Goal: Check status: Check status

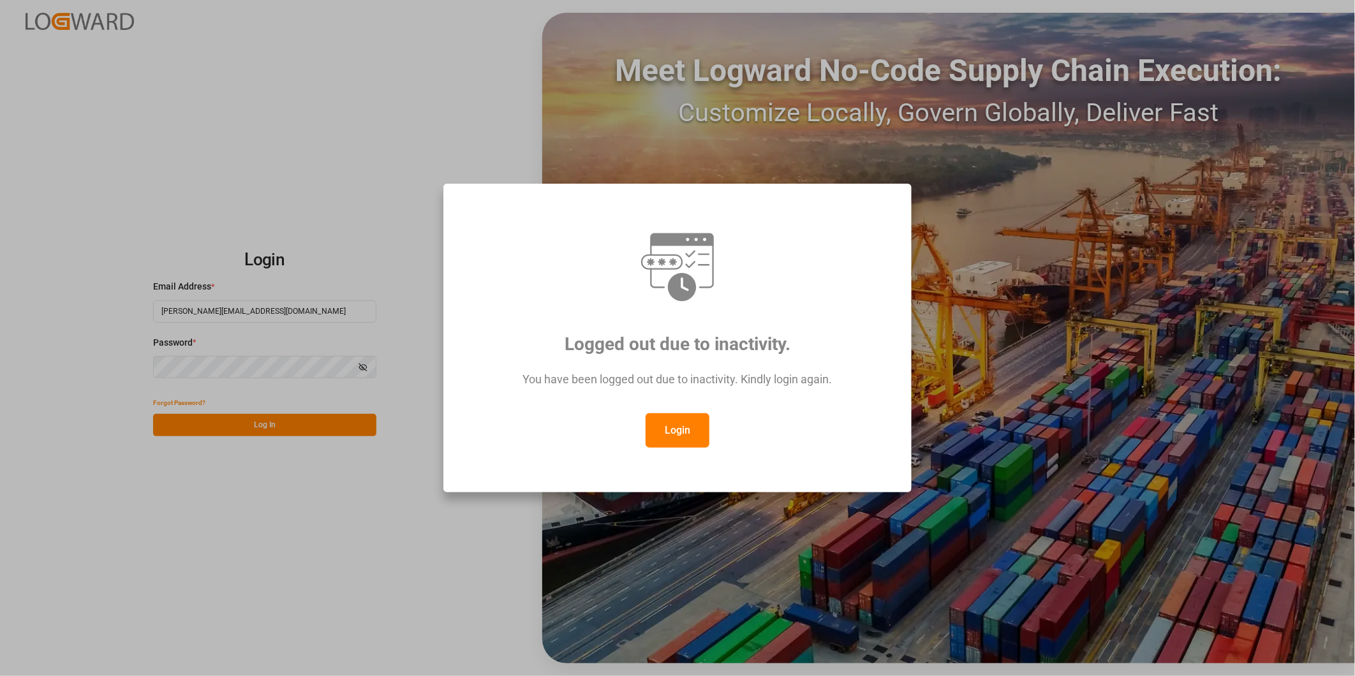
click at [684, 444] on button "Login" at bounding box center [678, 430] width 64 height 34
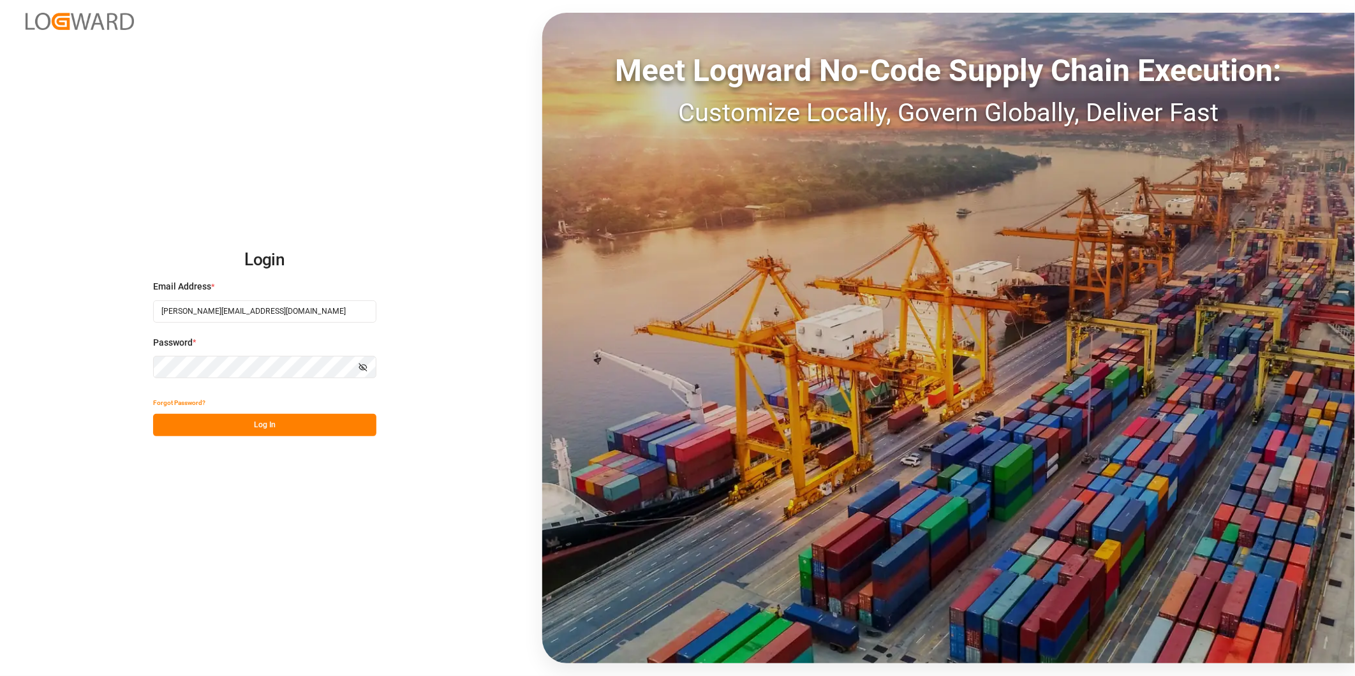
click at [353, 425] on button "Log In" at bounding box center [264, 425] width 223 height 22
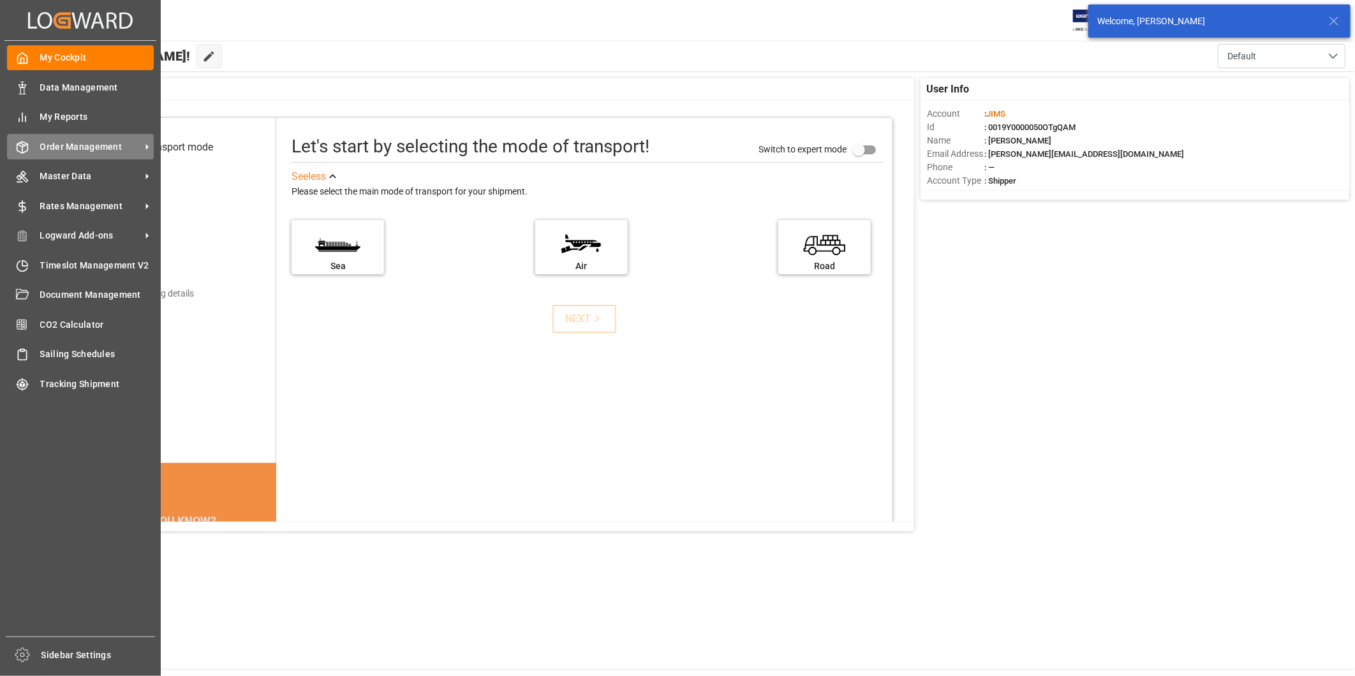
click at [131, 150] on span "Order Management" at bounding box center [90, 146] width 101 height 13
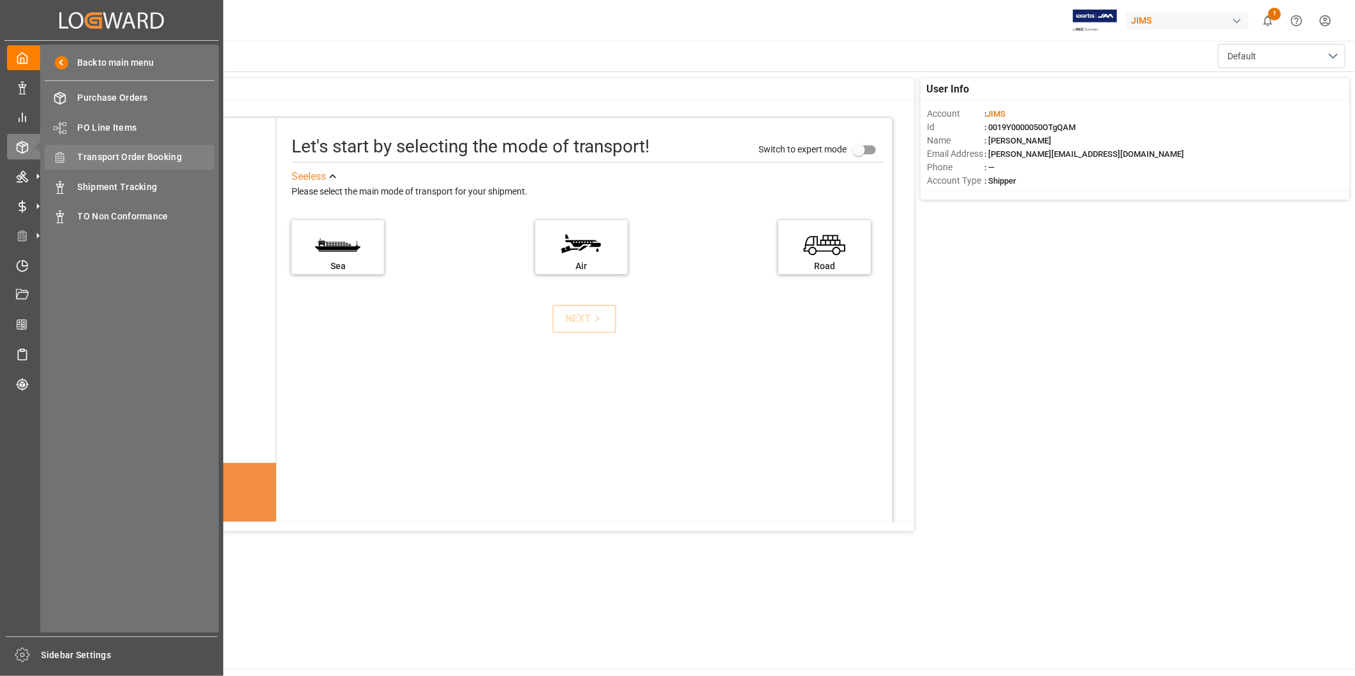
click at [176, 160] on span "Transport Order Booking" at bounding box center [146, 157] width 137 height 13
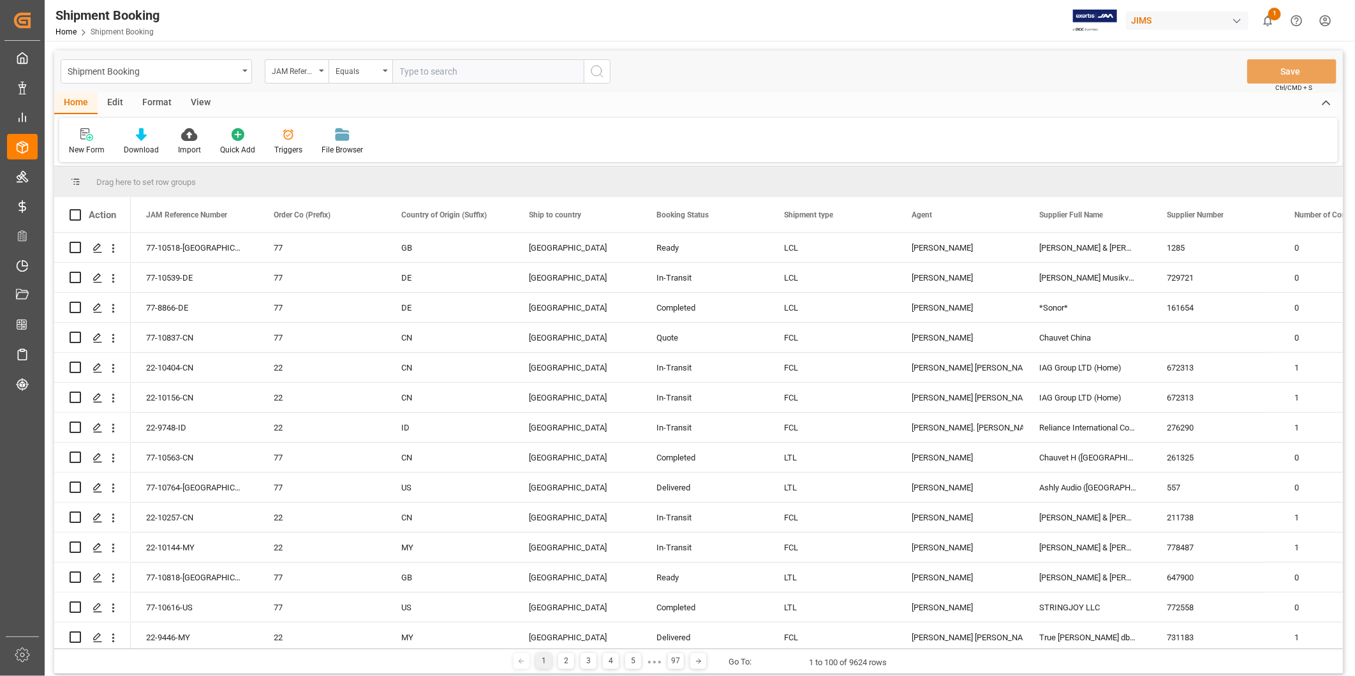
click at [484, 63] on input "text" at bounding box center [487, 71] width 191 height 24
type input "22-9242-CN"
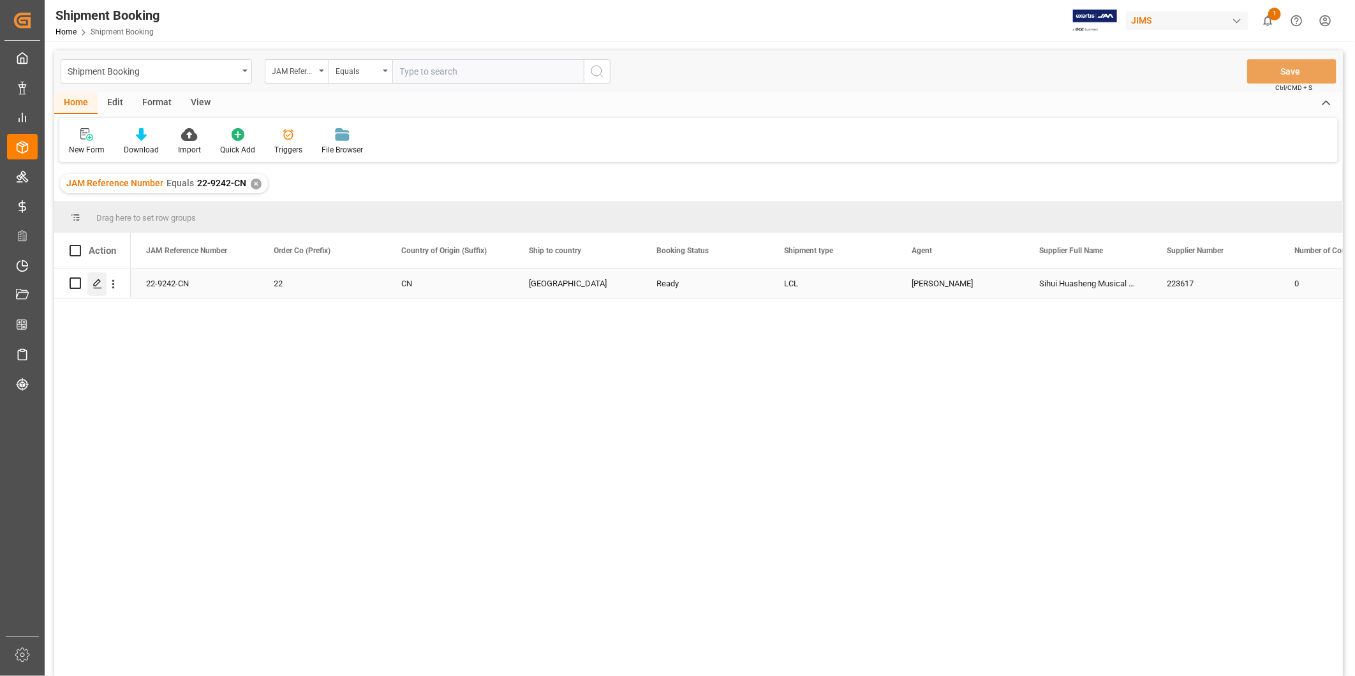
click at [99, 285] on icon "Press SPACE to select this row." at bounding box center [98, 284] width 10 height 10
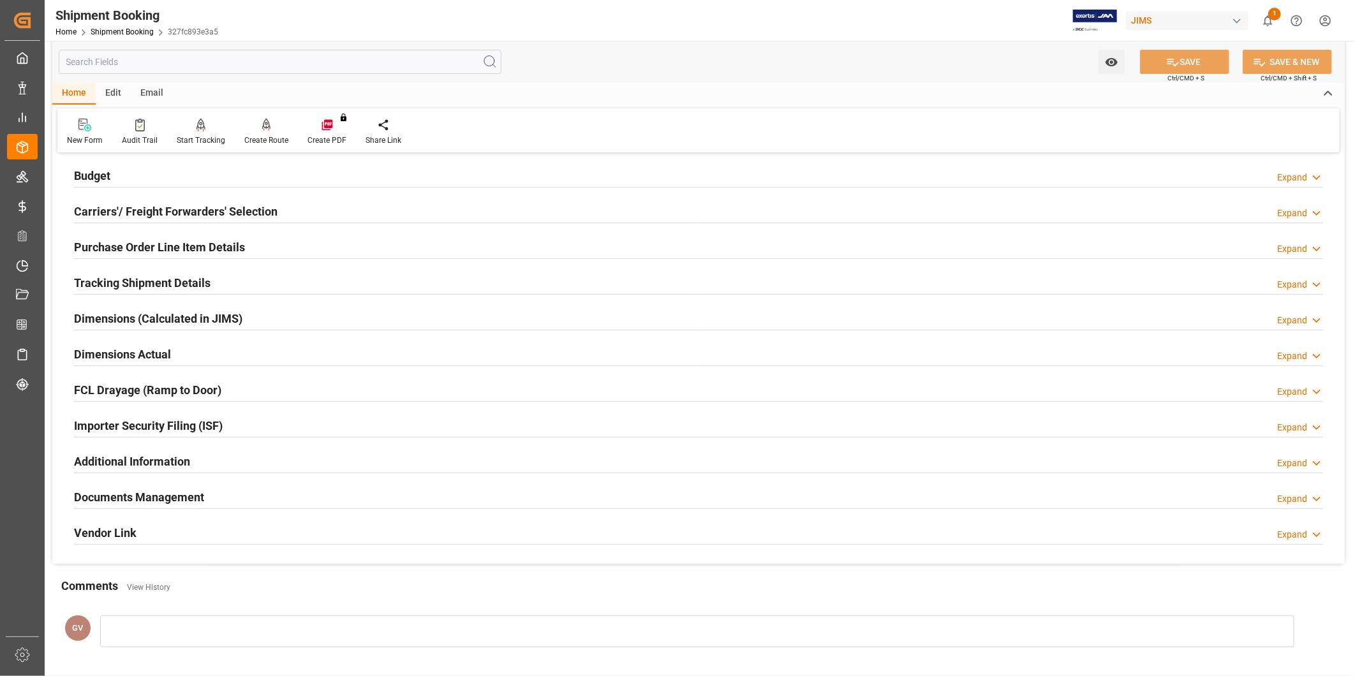
scroll to position [257, 0]
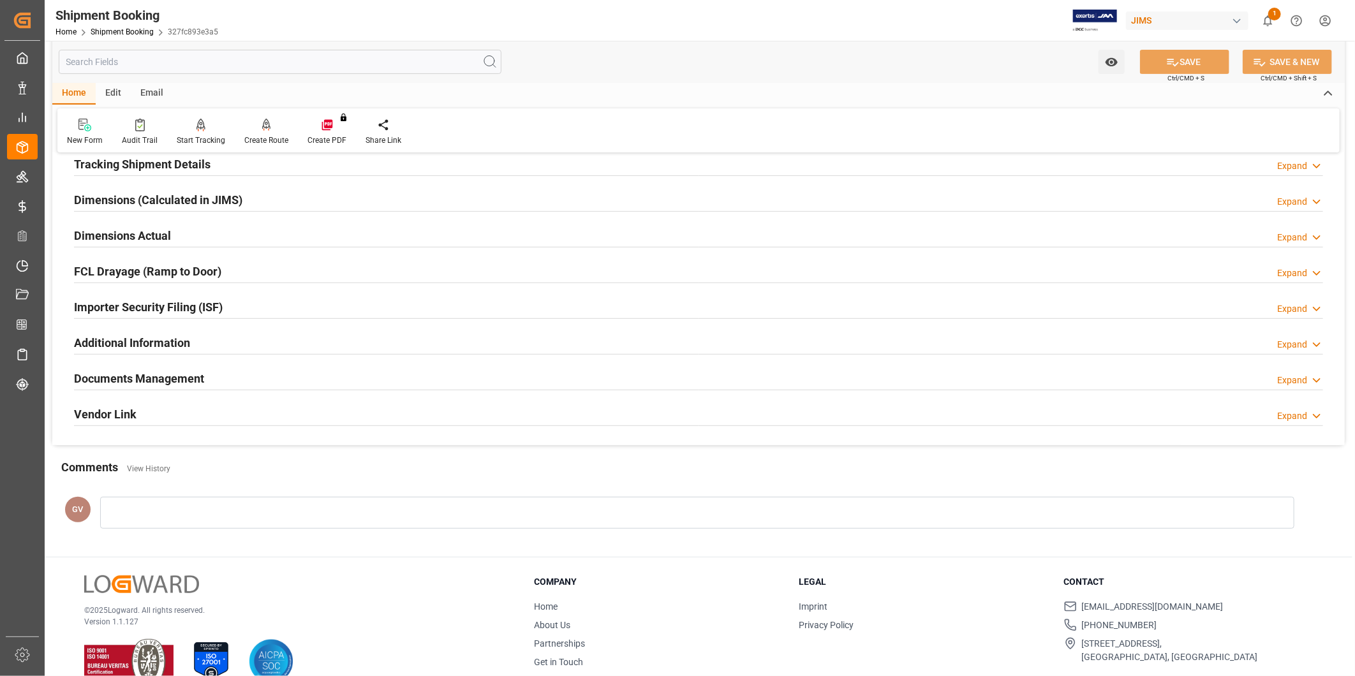
click at [265, 377] on div "Documents Management Expand" at bounding box center [698, 378] width 1249 height 24
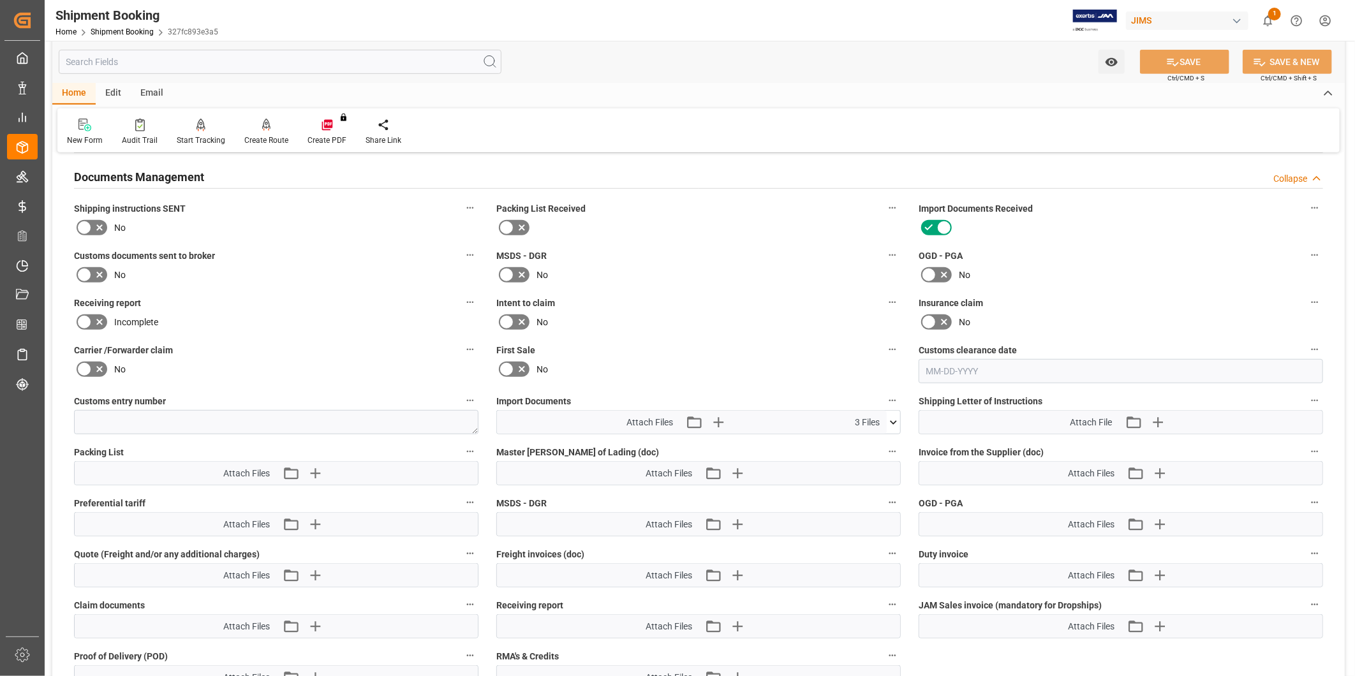
scroll to position [493, 0]
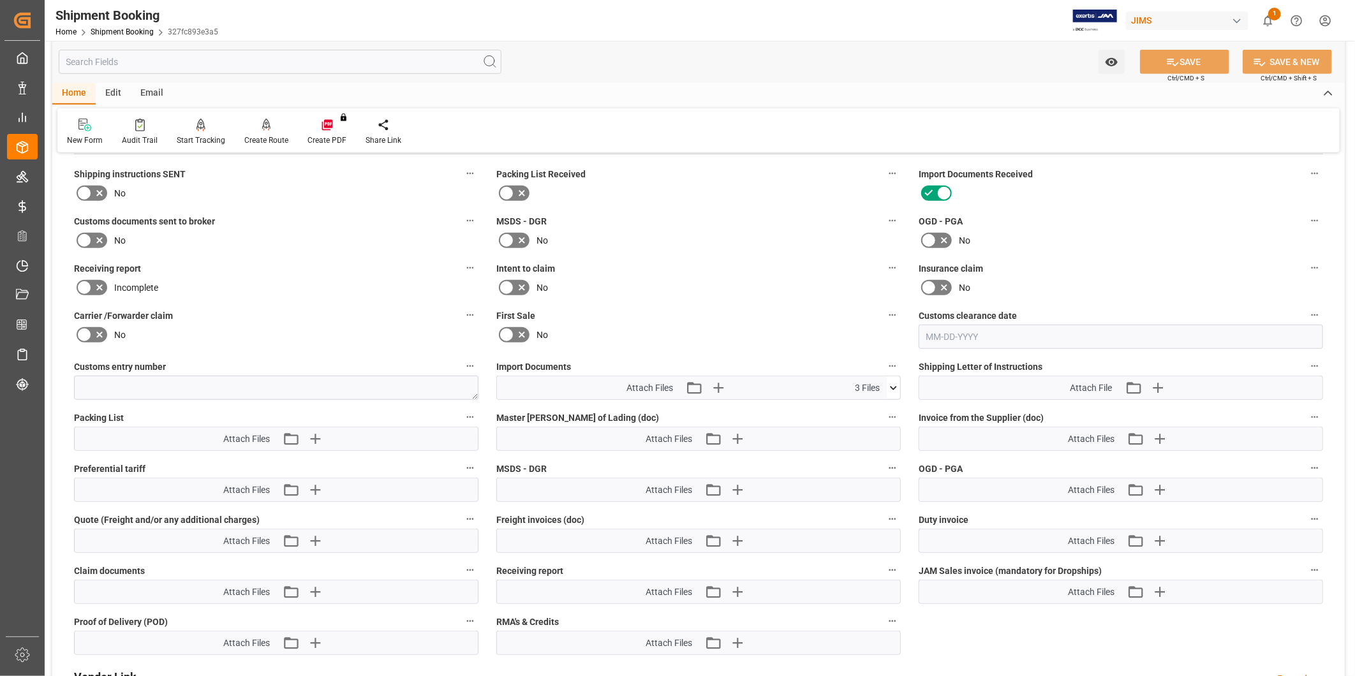
click at [92, 192] on icon at bounding box center [99, 193] width 15 height 15
click at [0, 0] on input "checkbox" at bounding box center [0, 0] width 0 height 0
drag, startPoint x: 1170, startPoint y: 58, endPoint x: 1171, endPoint y: 64, distance: 6.5
click at [1171, 60] on icon at bounding box center [1172, 62] width 13 height 13
click at [1154, 595] on icon "button" at bounding box center [1160, 592] width 20 height 20
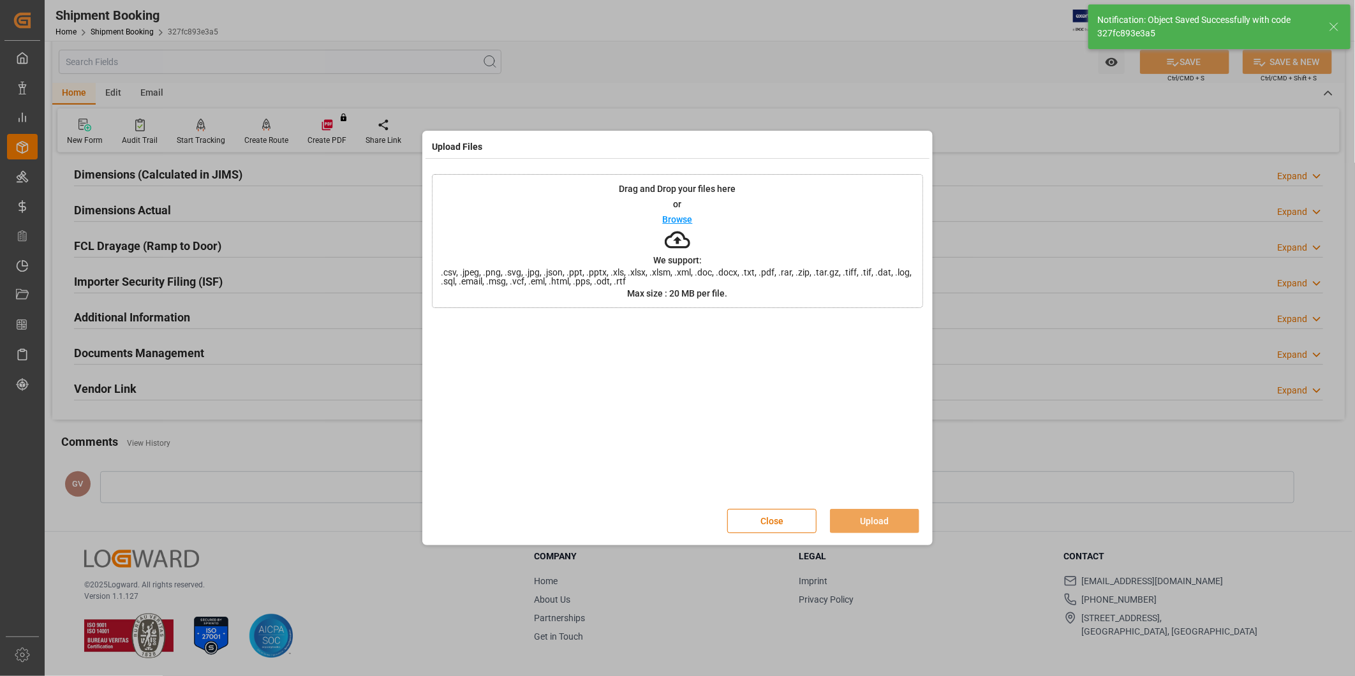
scroll to position [283, 0]
click at [889, 522] on button "Upload" at bounding box center [874, 521] width 89 height 24
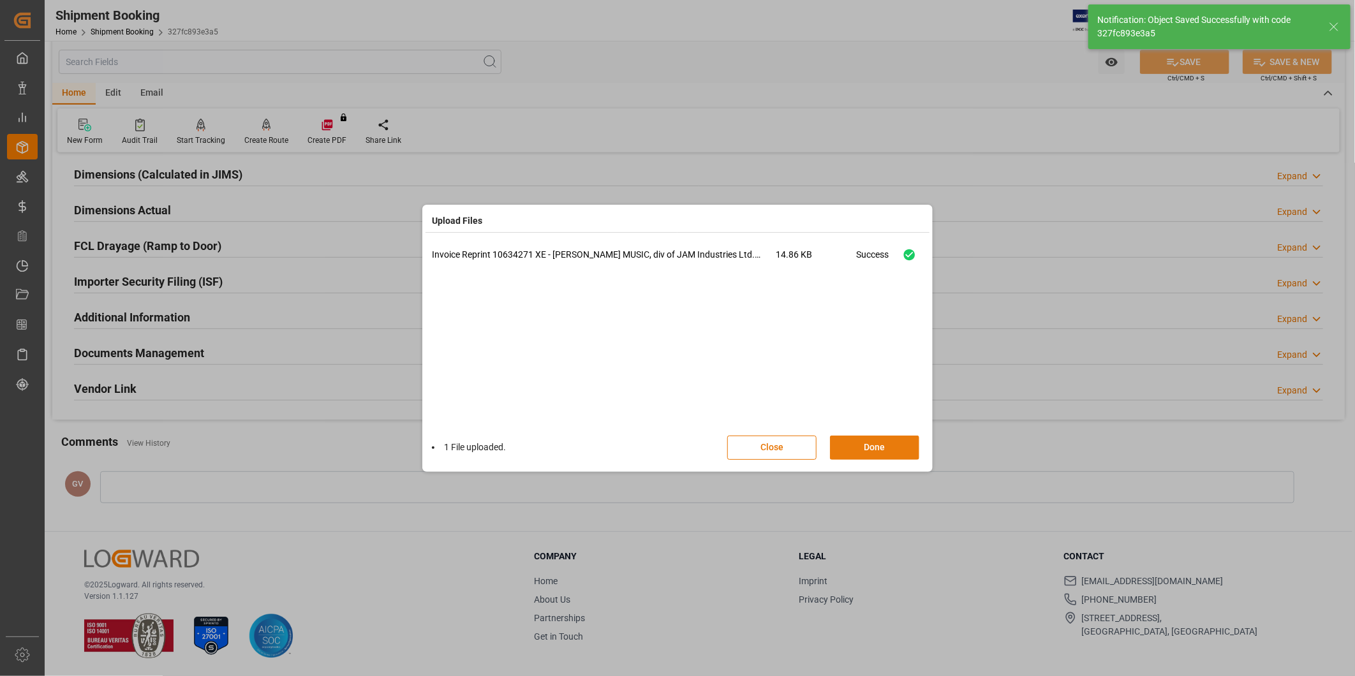
click at [891, 453] on button "Done" at bounding box center [874, 448] width 89 height 24
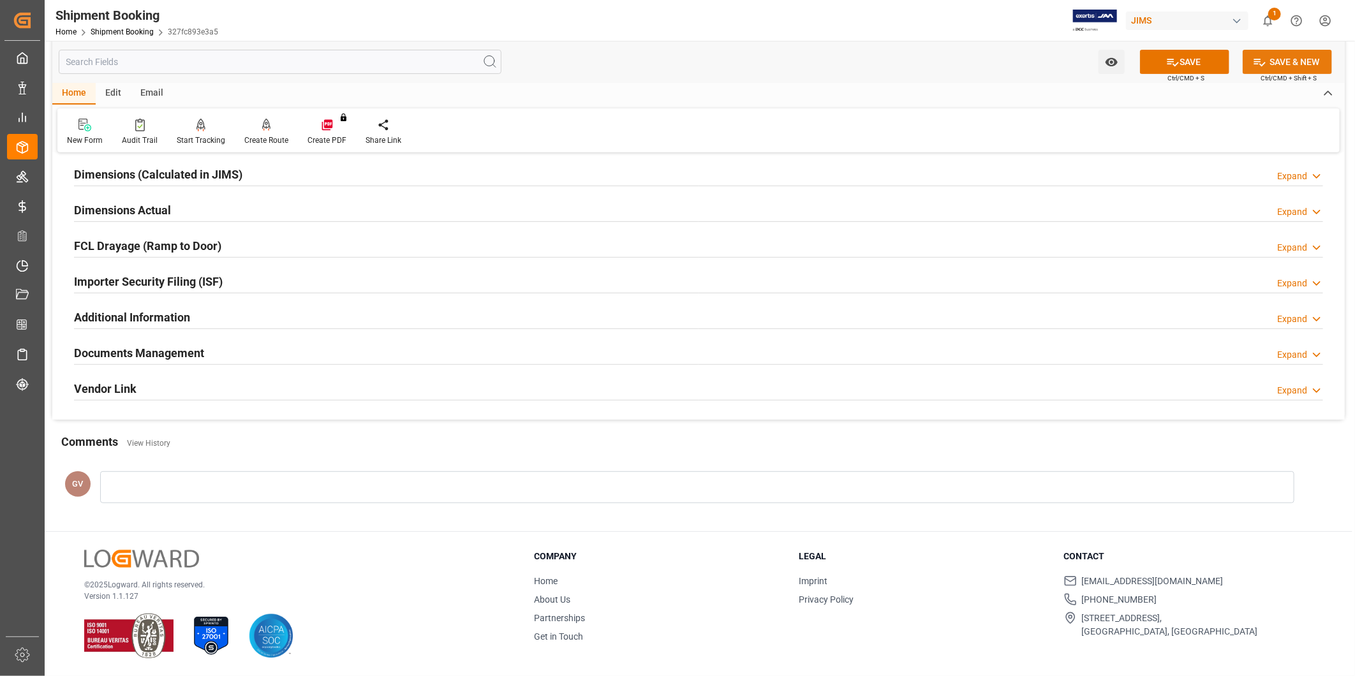
click at [1280, 66] on button "SAVE & NEW" at bounding box center [1287, 62] width 89 height 24
